Goal: Information Seeking & Learning: Compare options

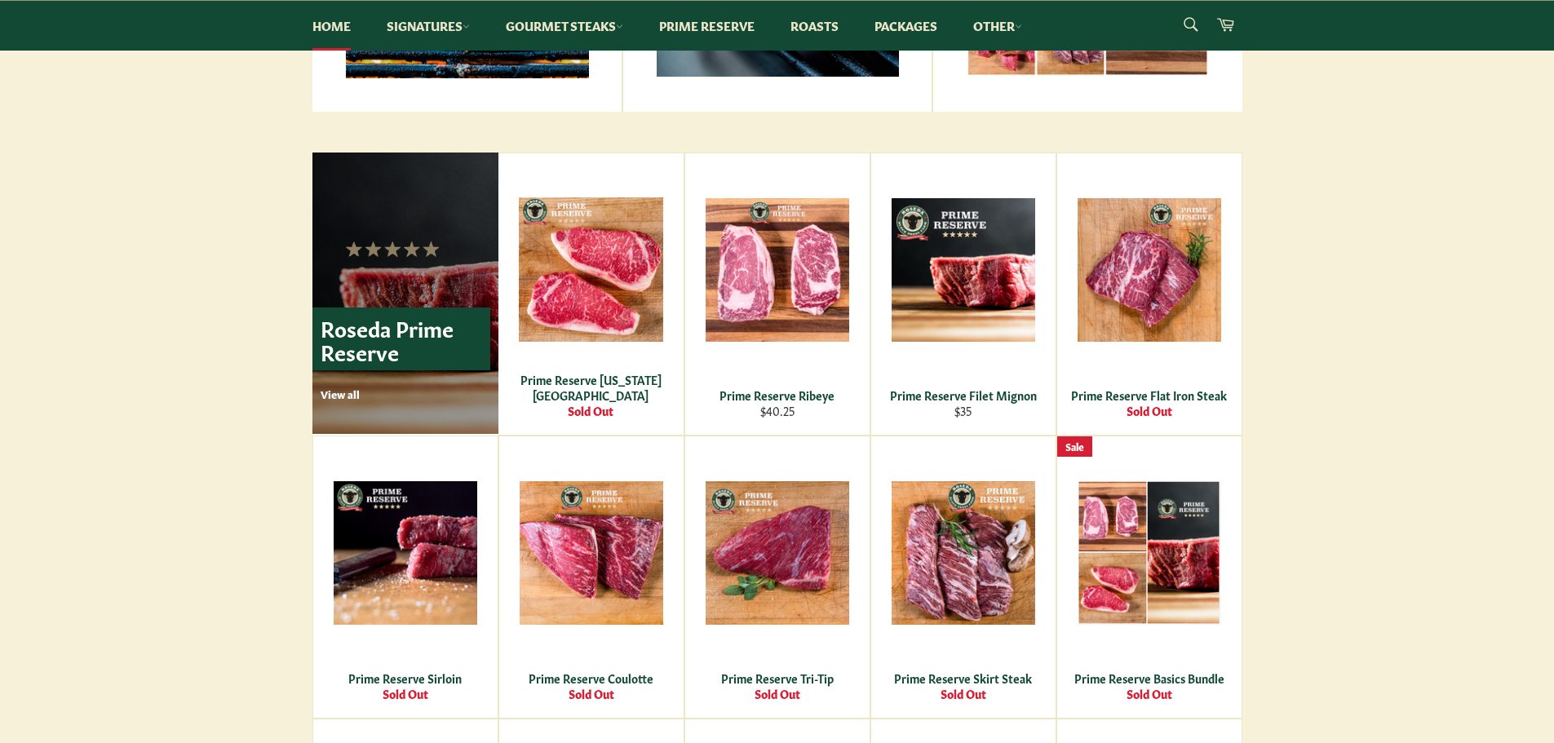
scroll to position [979, 0]
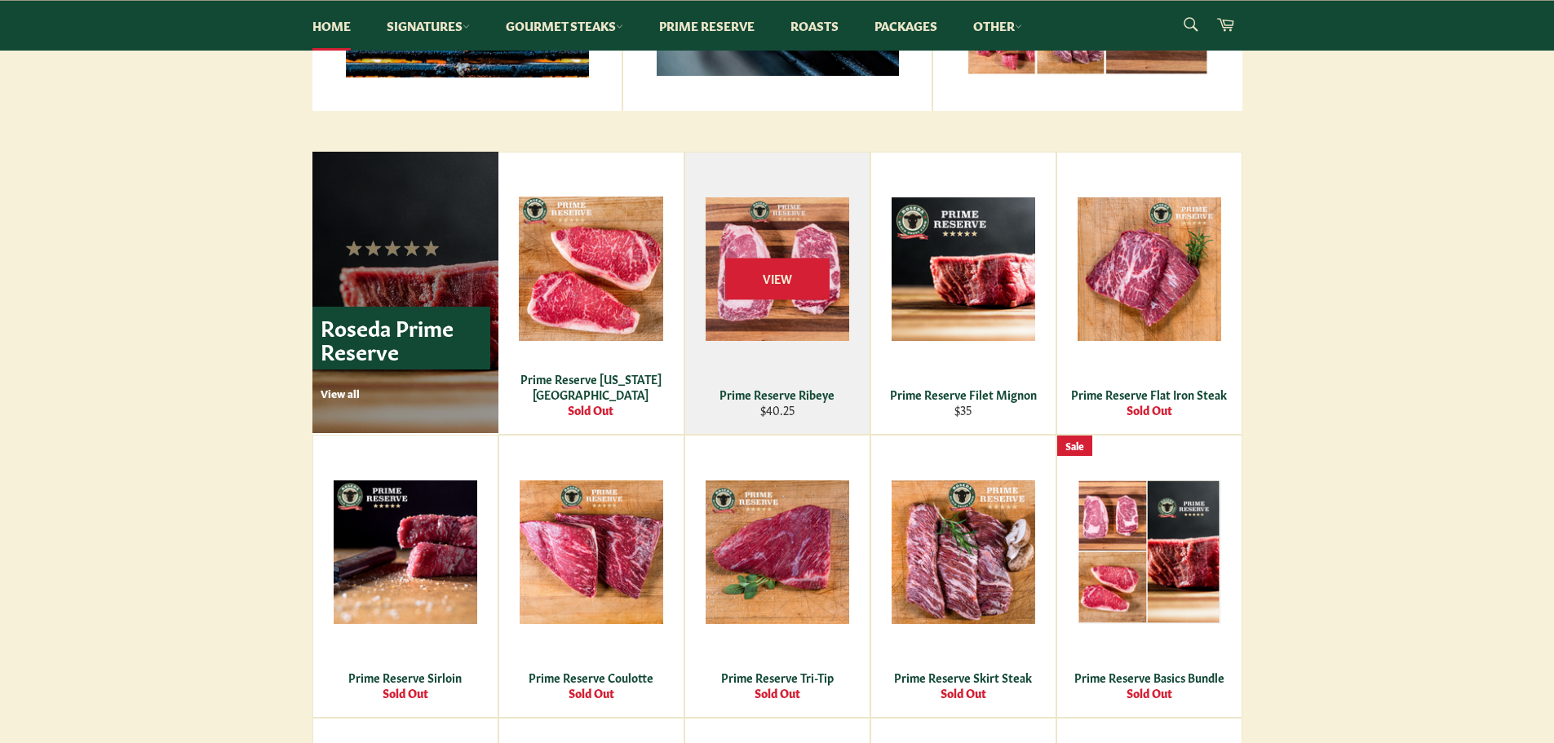
click at [745, 316] on div "View" at bounding box center [777, 294] width 184 height 282
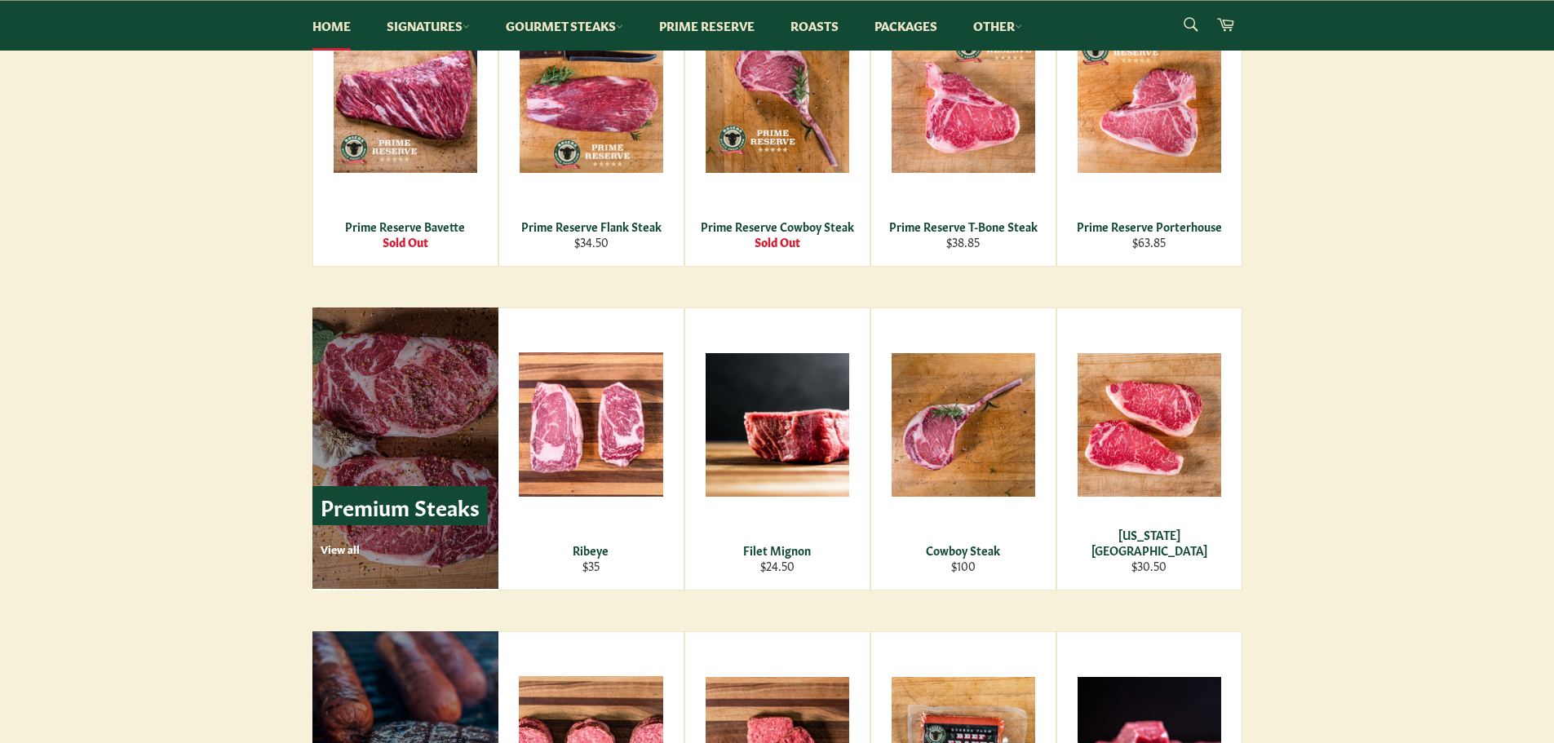
scroll to position [1795, 0]
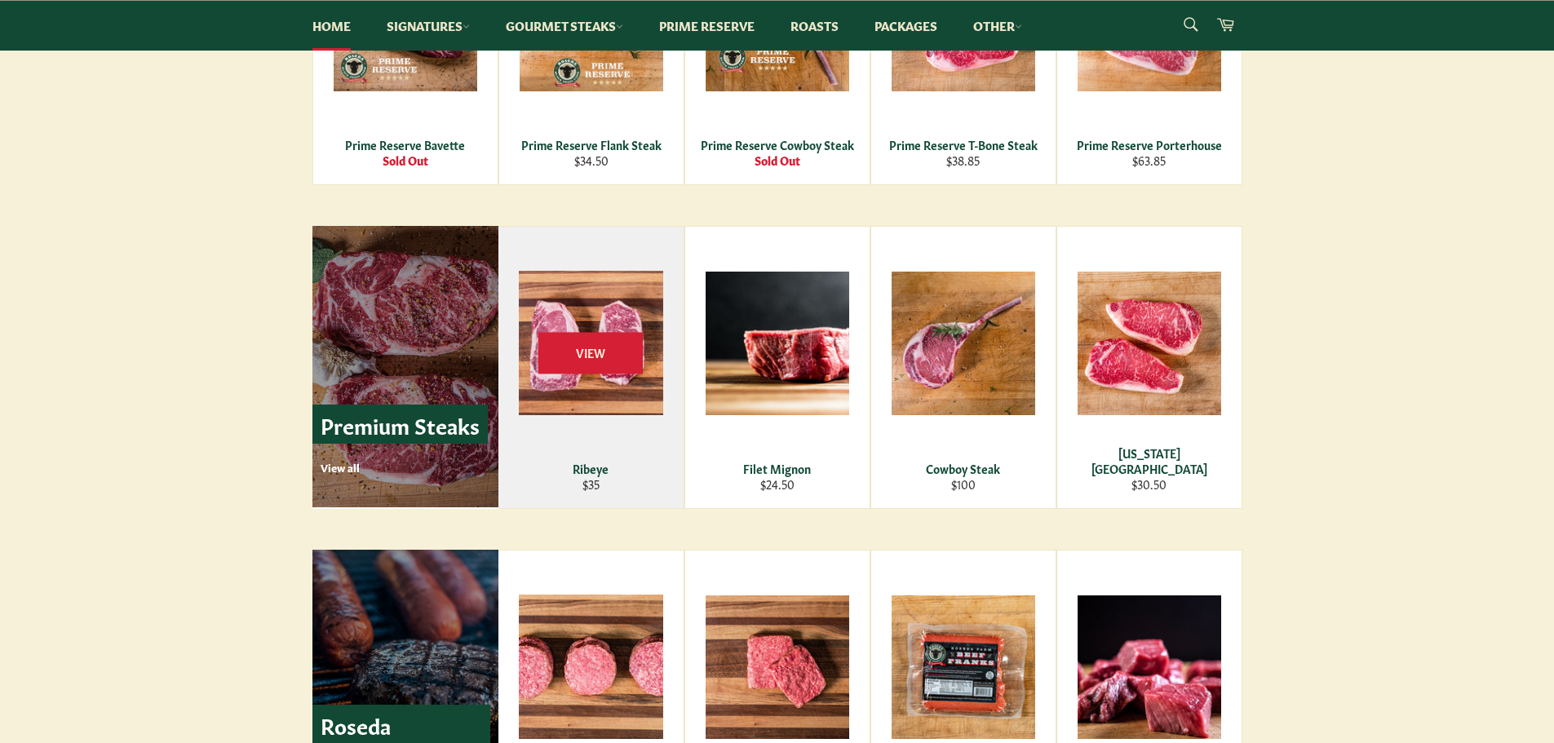
click at [588, 465] on div "Ribeye" at bounding box center [590, 469] width 165 height 16
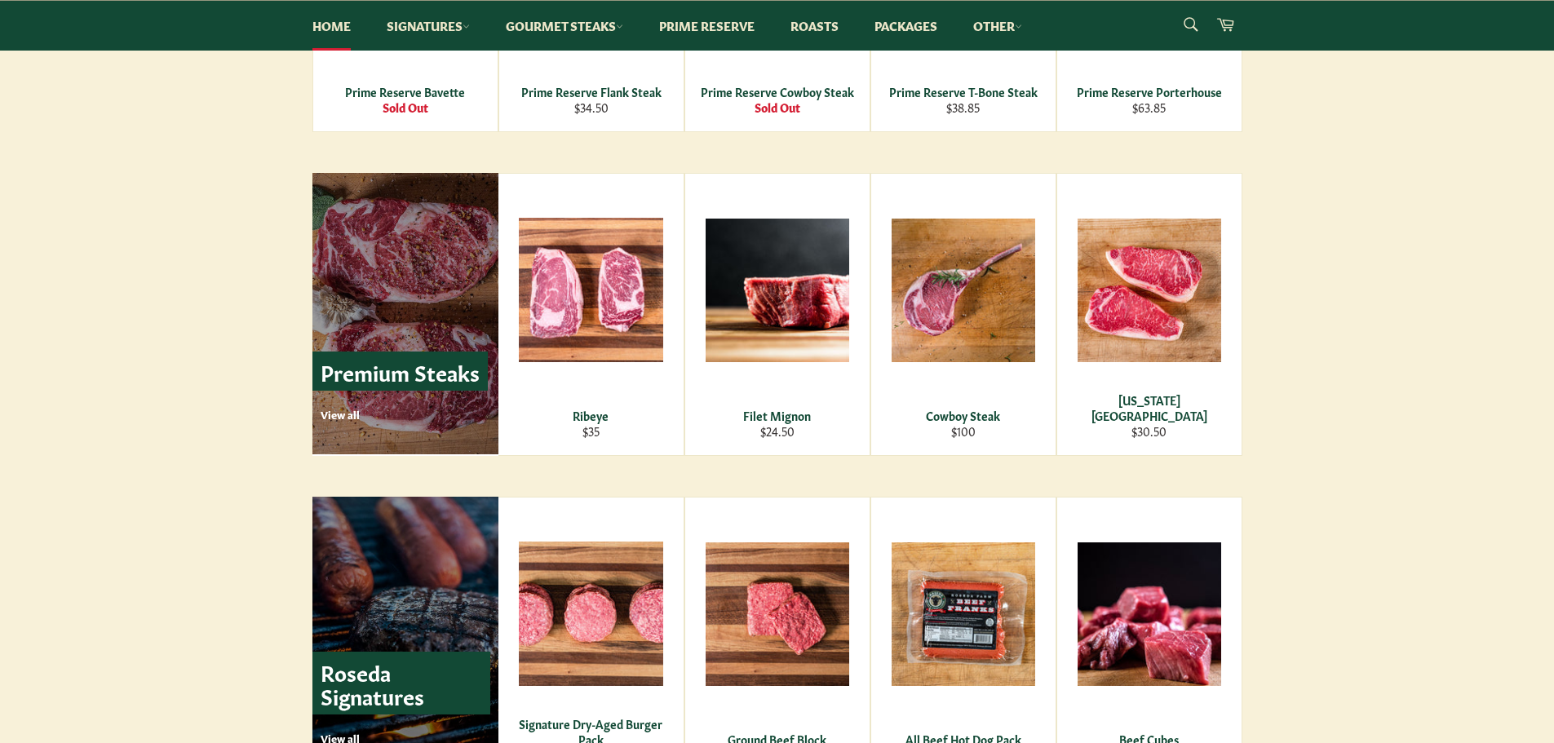
scroll to position [1877, 0]
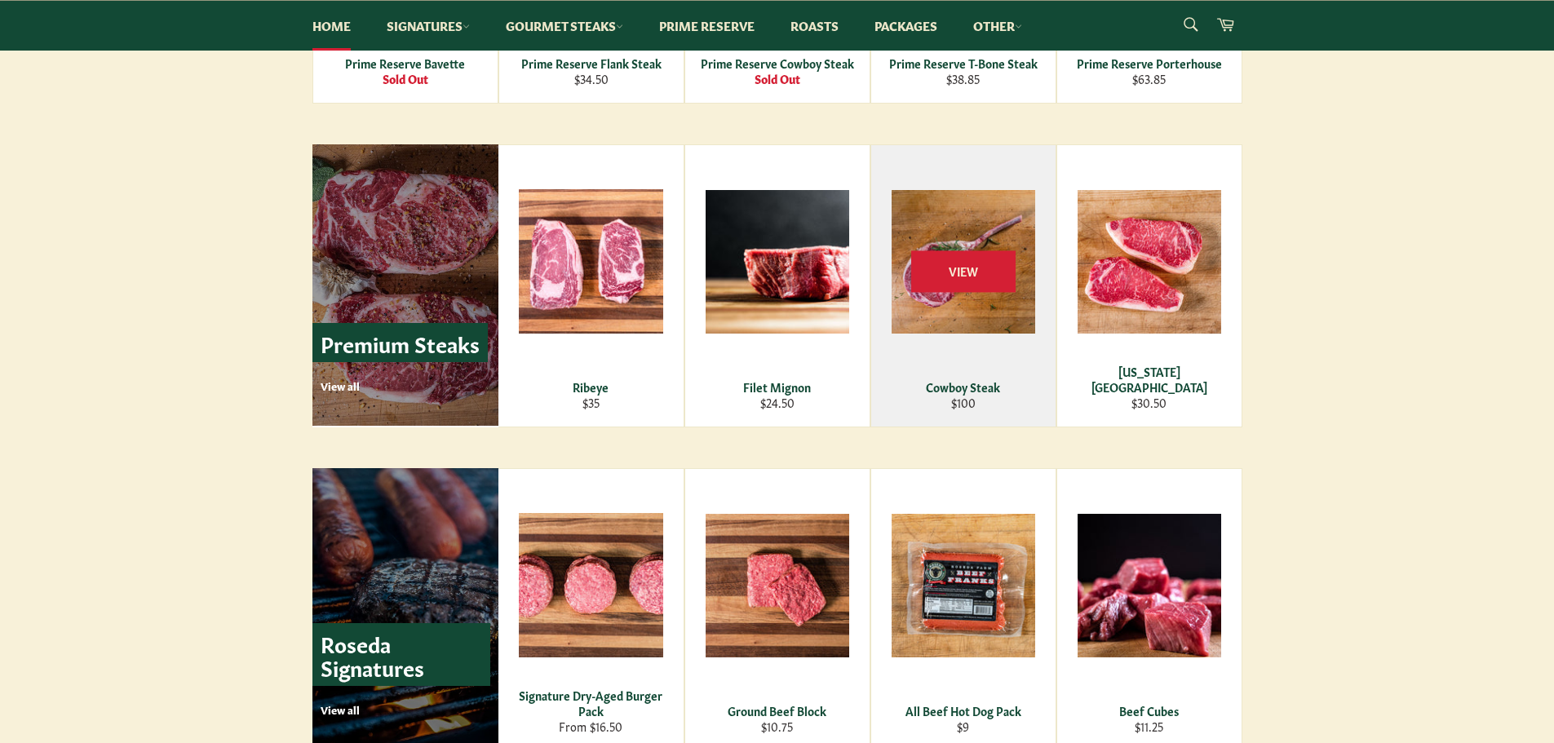
click at [920, 387] on div "Cowboy Steak" at bounding box center [963, 387] width 164 height 16
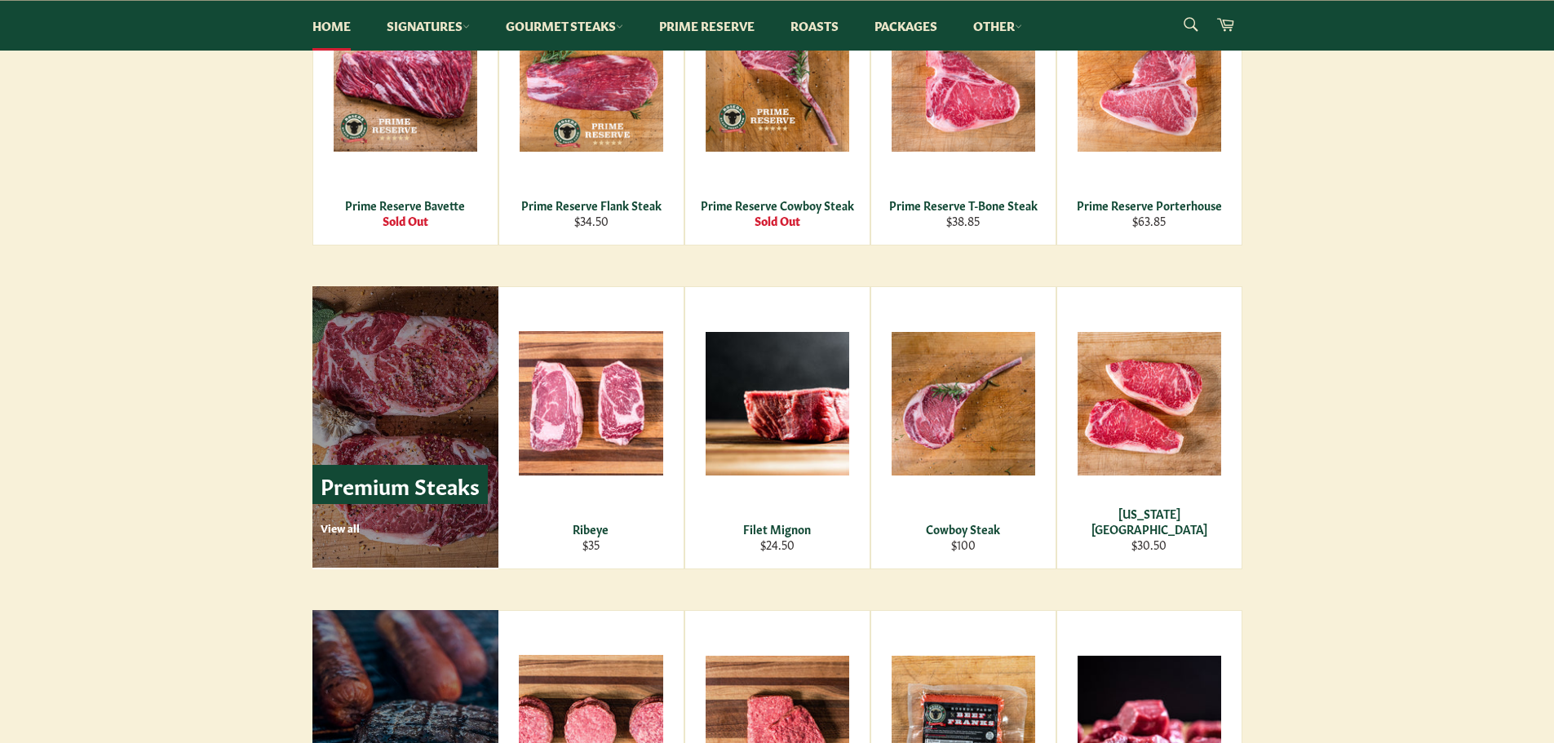
scroll to position [1714, 0]
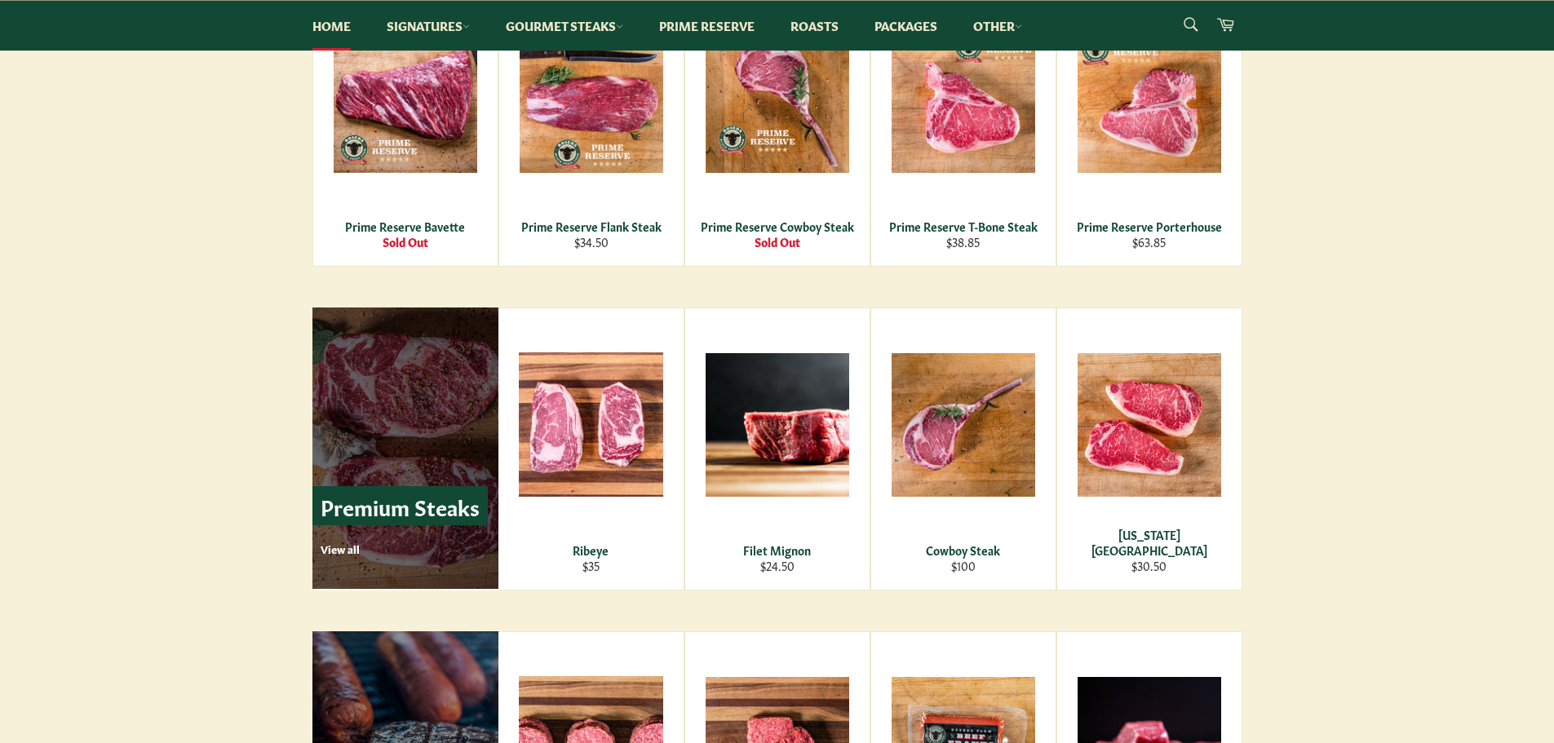
click at [385, 512] on p "Premium Steaks" at bounding box center [400, 506] width 175 height 40
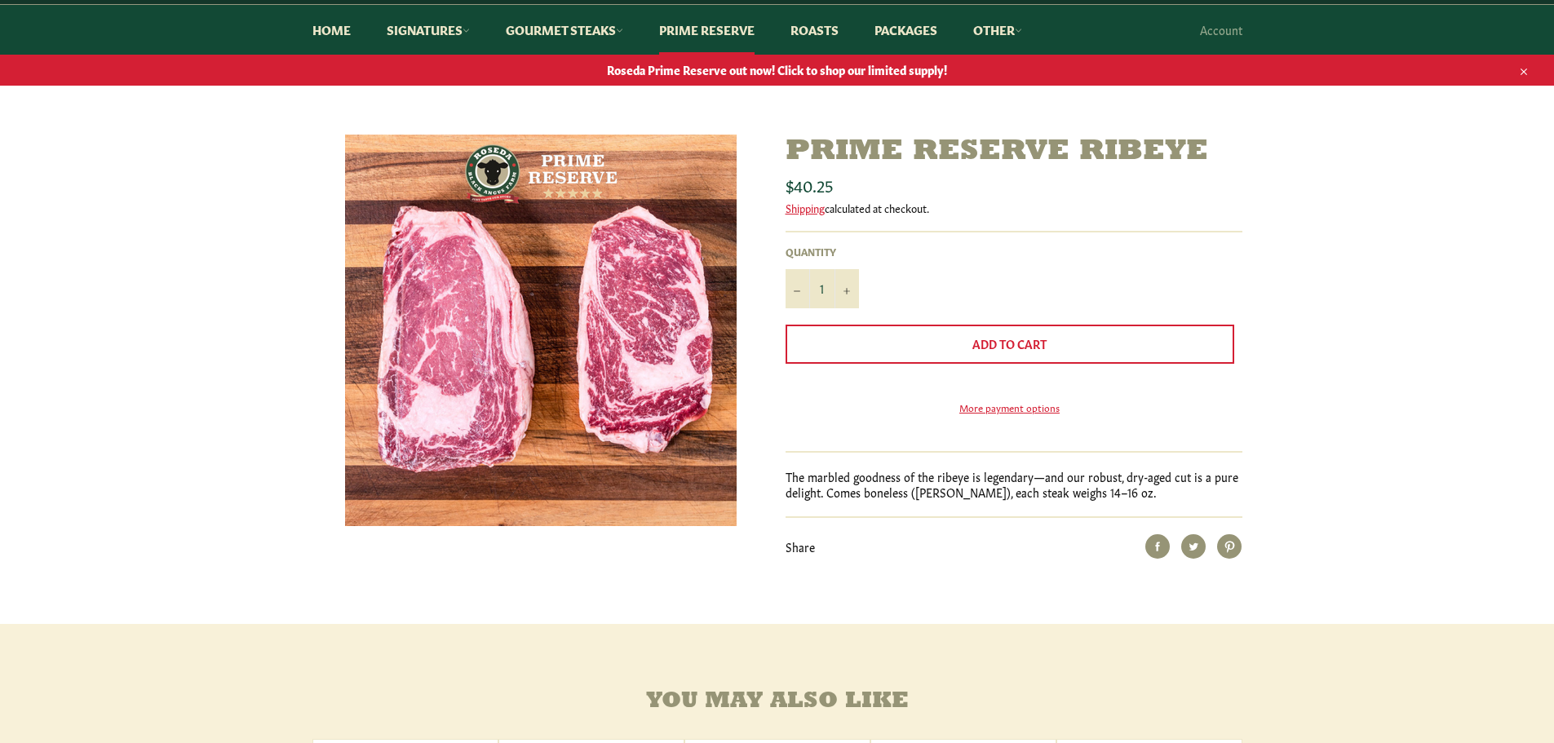
scroll to position [163, 0]
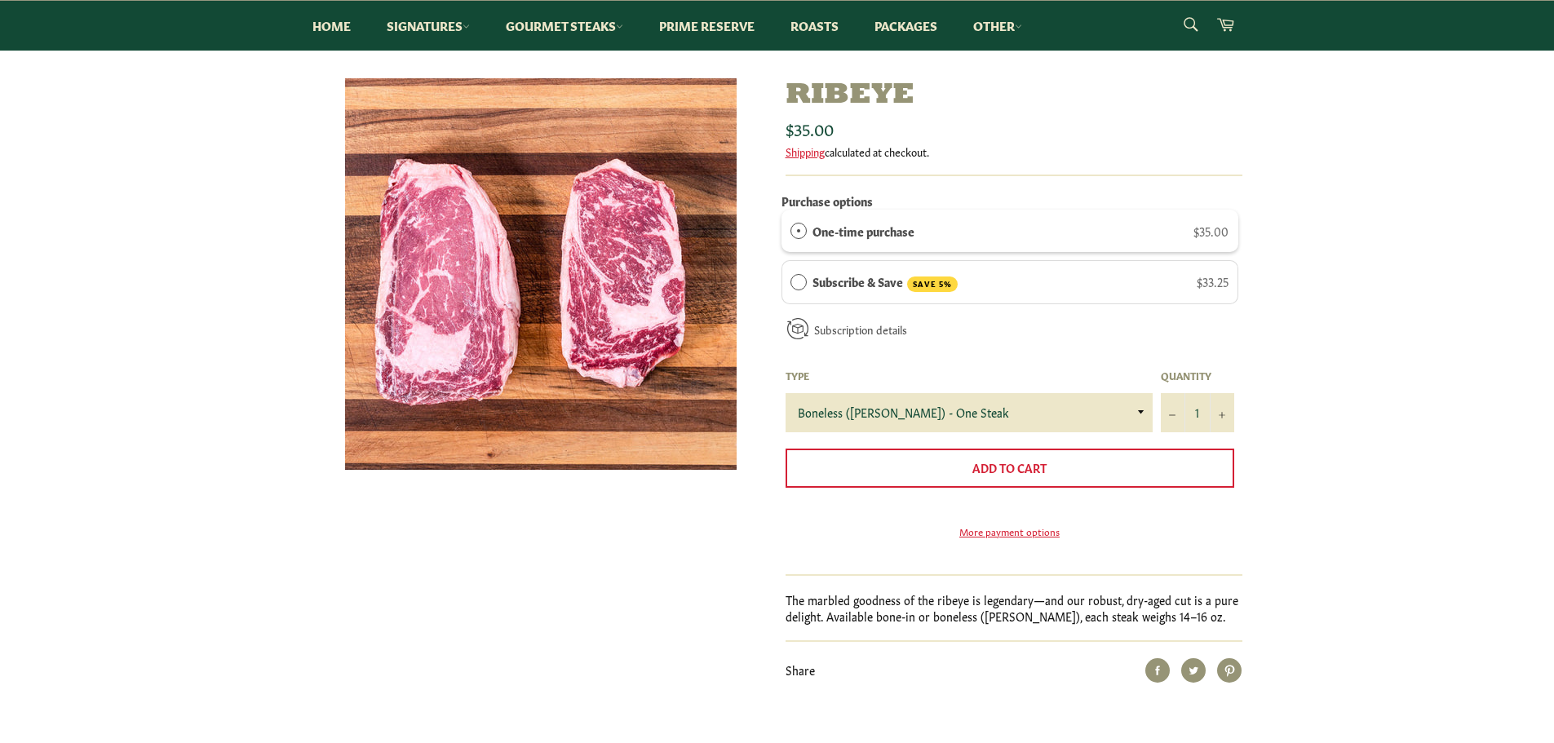
scroll to position [163, 0]
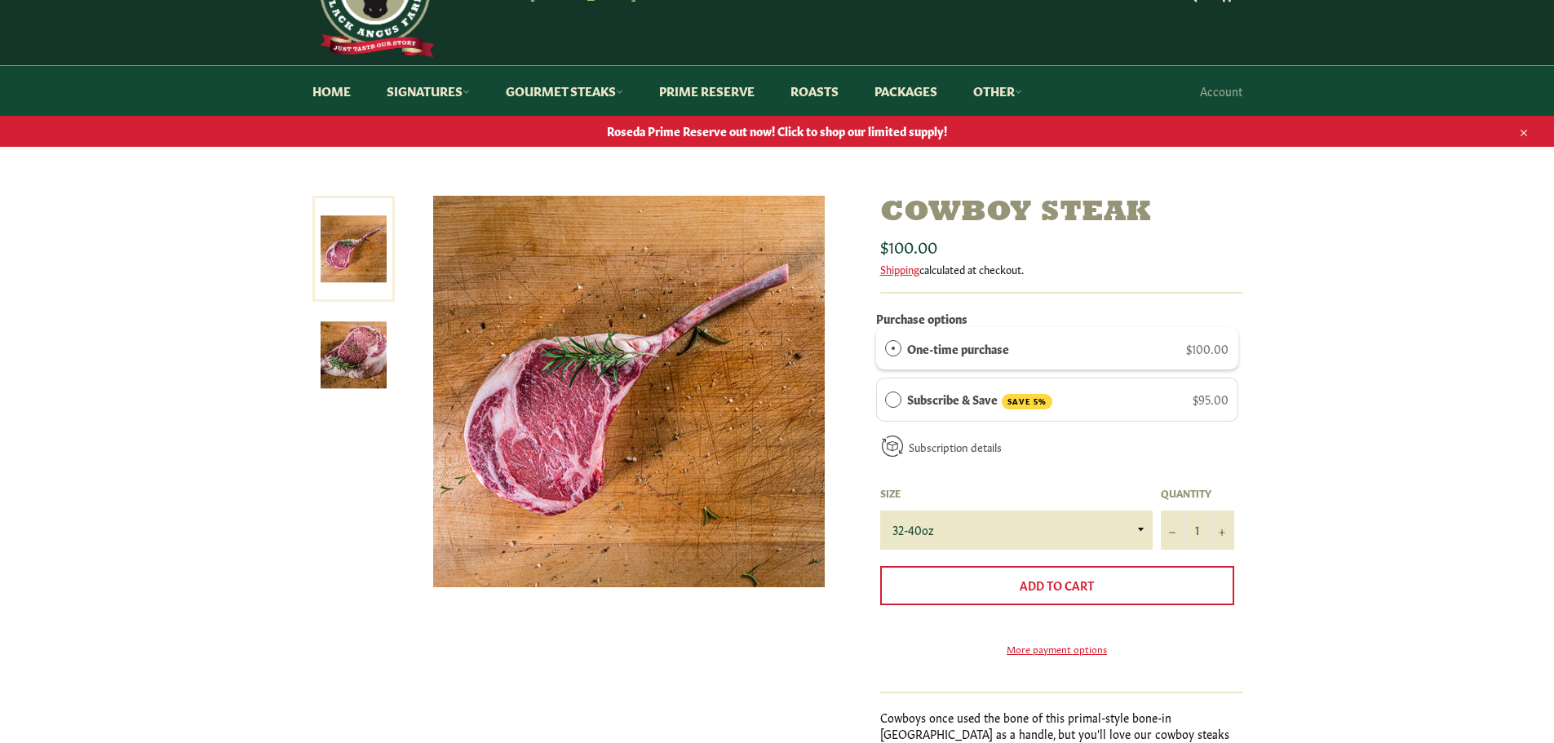
scroll to position [408, 0]
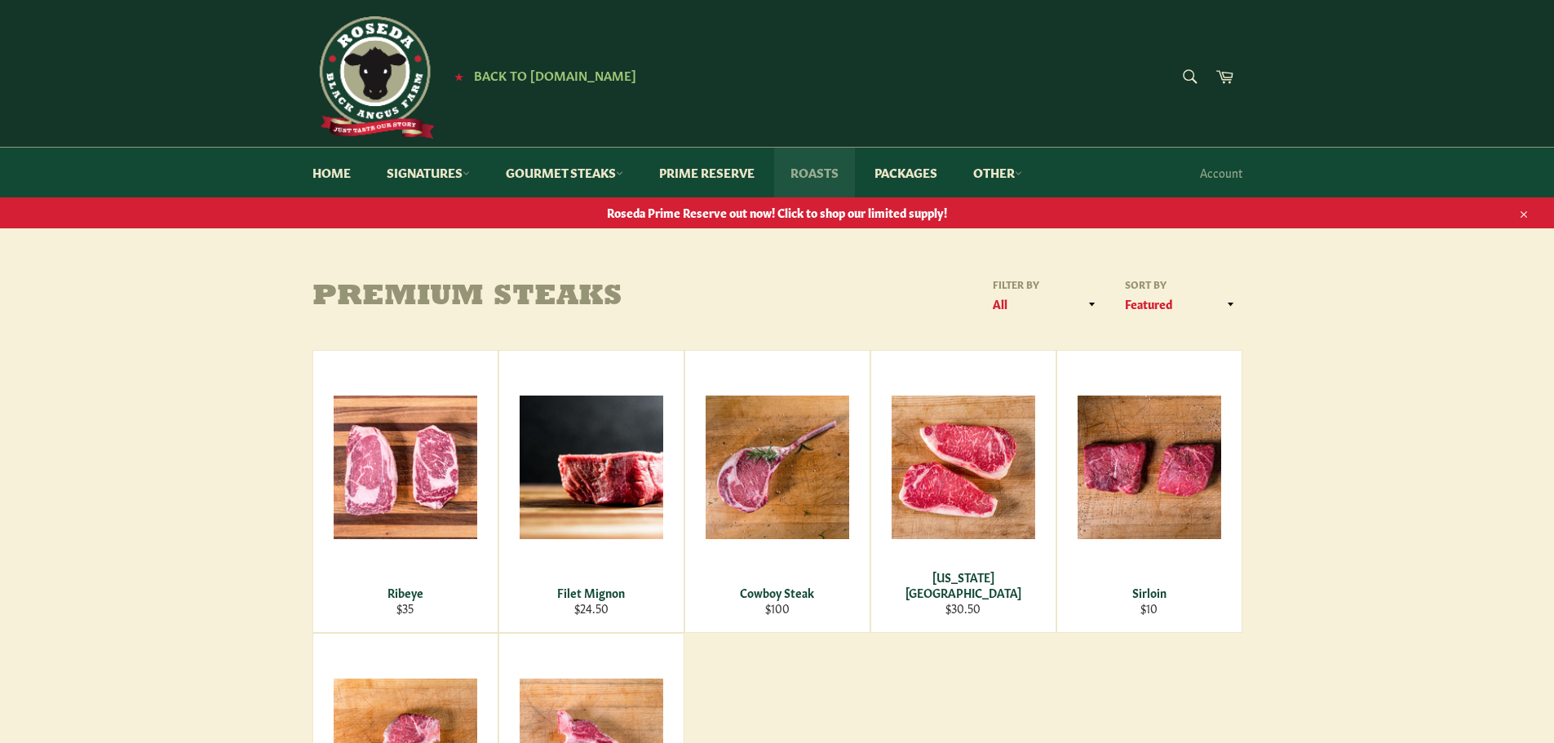
click at [804, 167] on link "Roasts" at bounding box center [814, 173] width 81 height 50
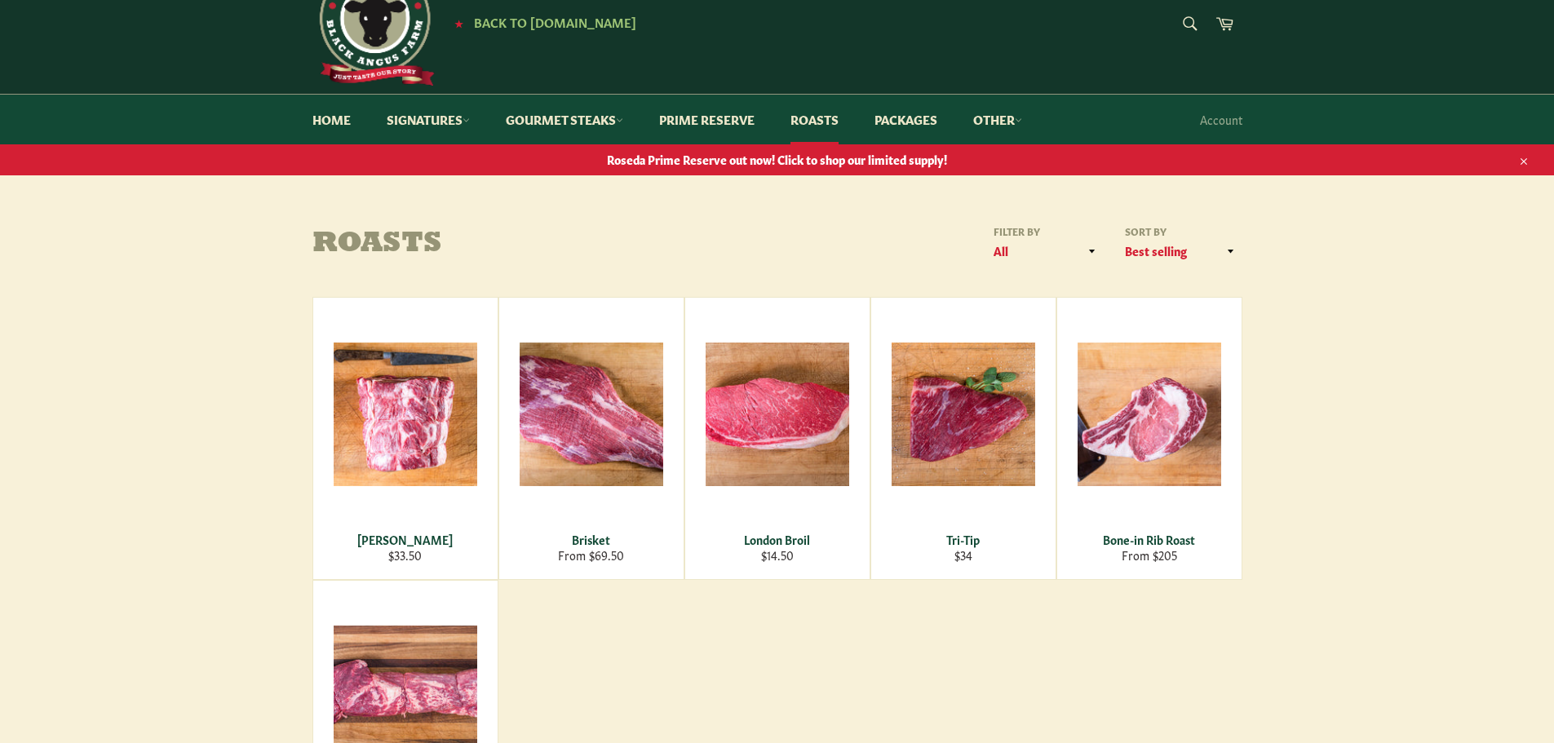
scroll to position [82, 0]
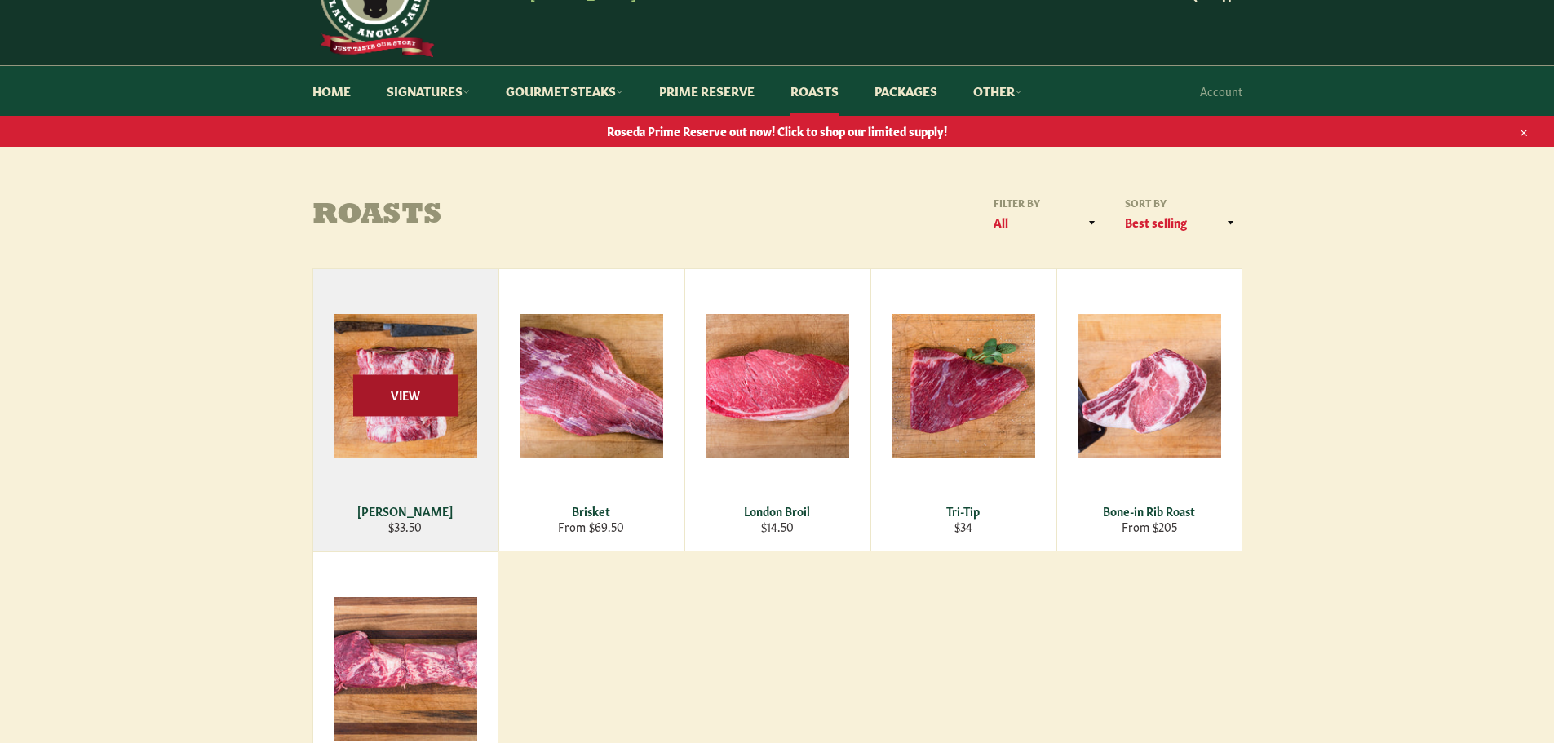
click at [379, 401] on span "View" at bounding box center [405, 396] width 104 height 42
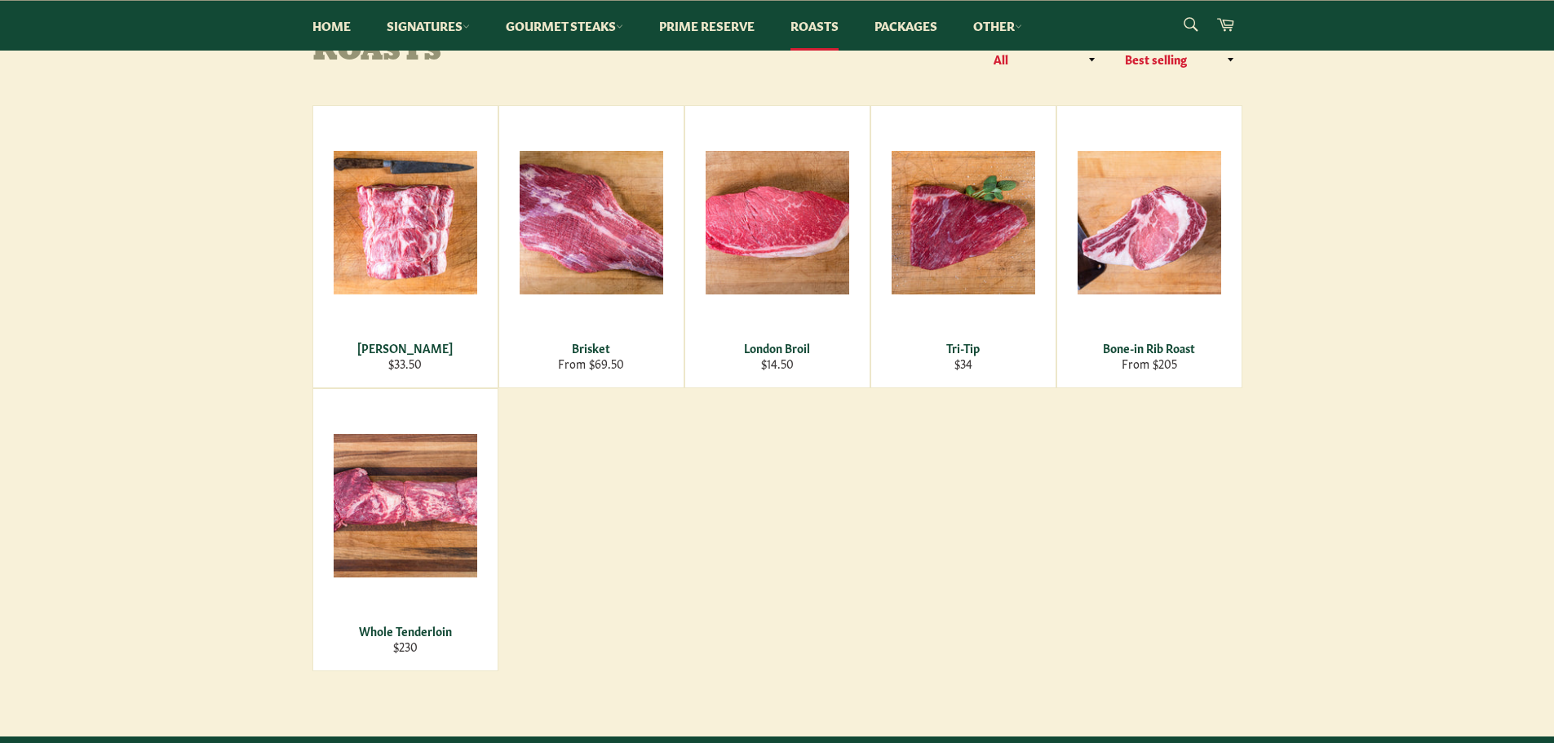
scroll to position [0, 0]
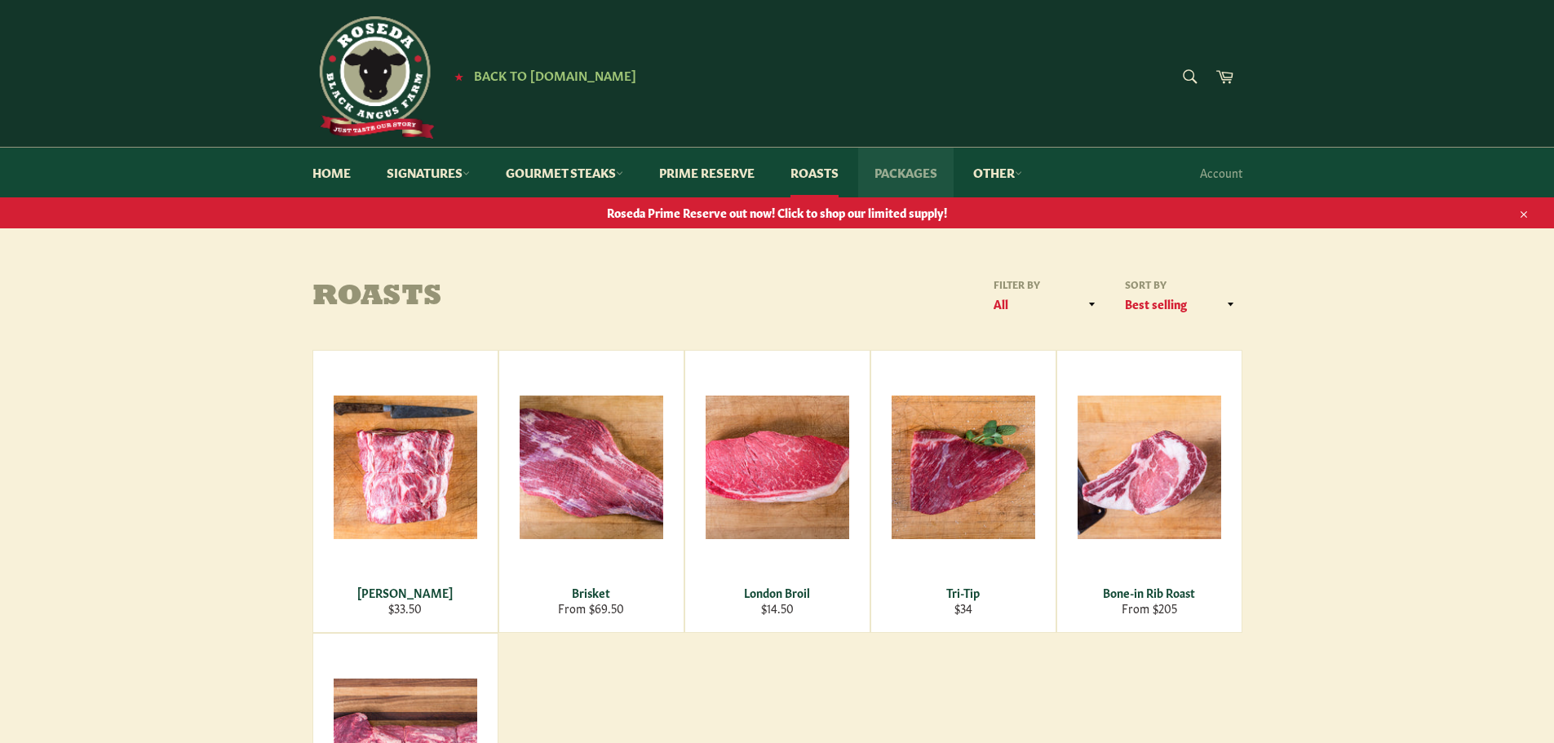
click at [911, 178] on link "Packages" at bounding box center [905, 173] width 95 height 50
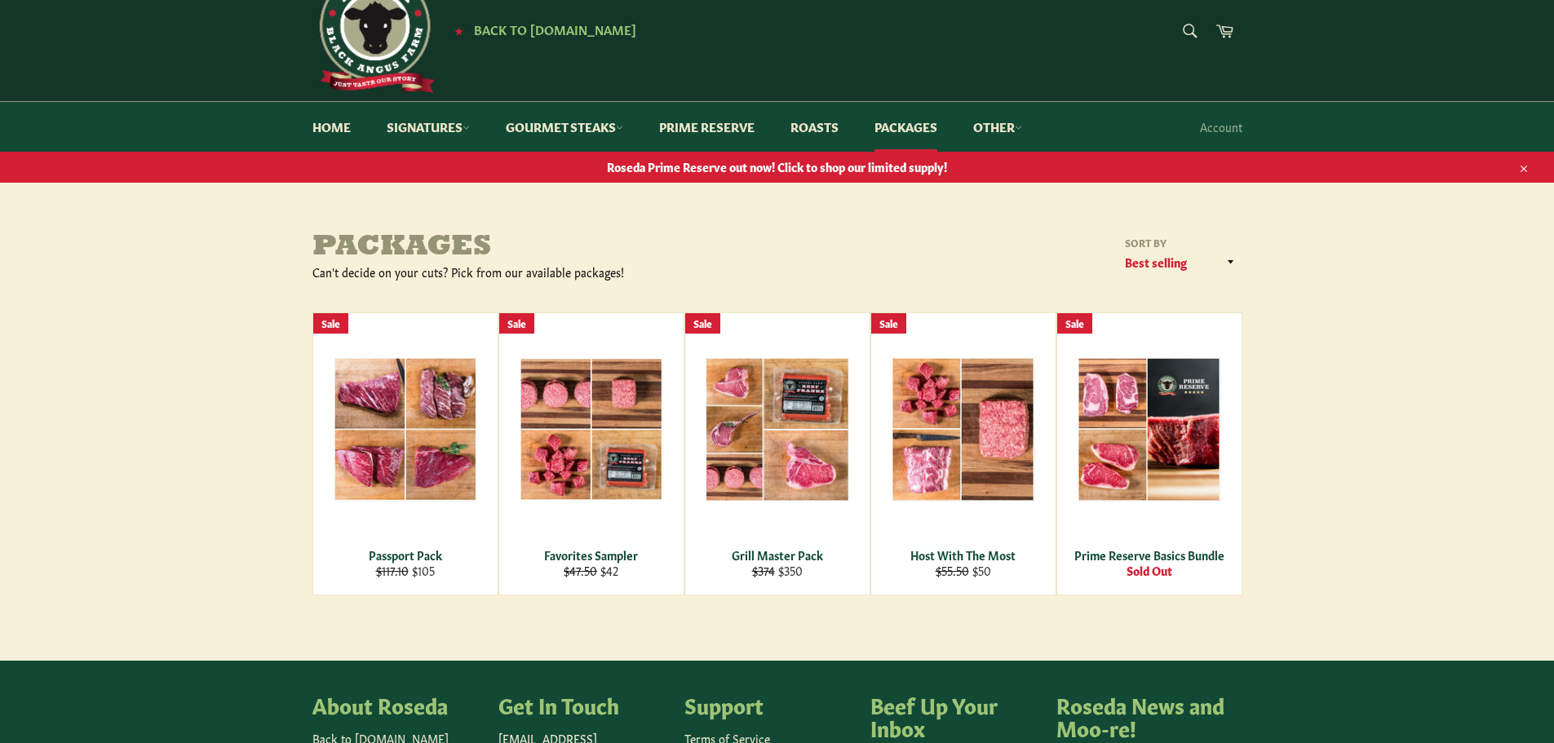
scroll to position [82, 0]
